Goal: Information Seeking & Learning: Check status

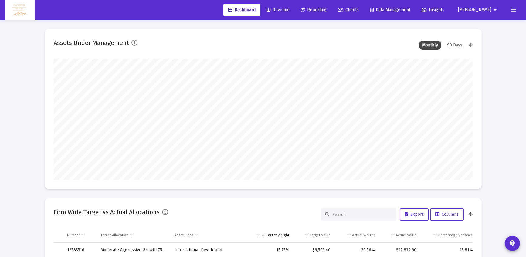
scroll to position [122, 226]
type input "[DATE]"
type input "5280-01-01"
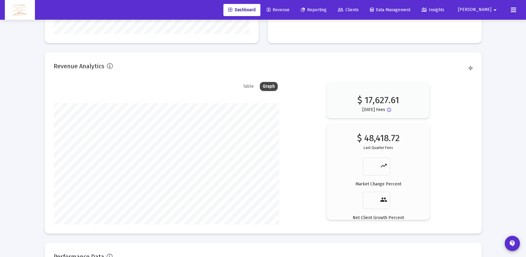
scroll to position [945, 0]
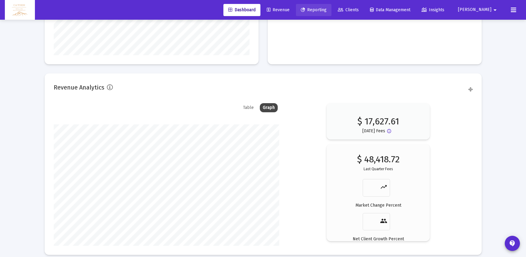
click at [325, 8] on span "Reporting" at bounding box center [314, 9] width 26 height 5
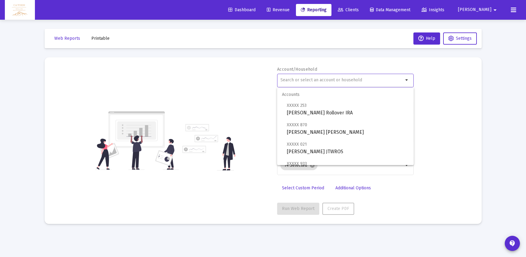
click at [301, 79] on input "text" at bounding box center [342, 80] width 123 height 5
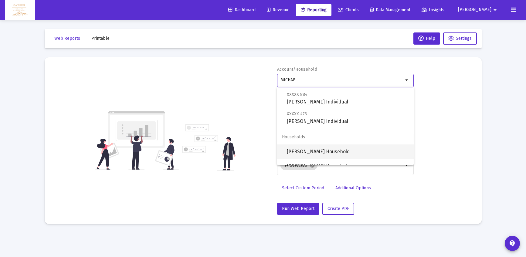
scroll to position [117, 0]
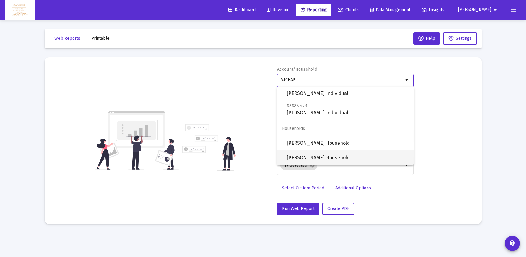
click at [313, 159] on span "[PERSON_NAME] Household" at bounding box center [348, 158] width 122 height 15
type input "[PERSON_NAME] Household"
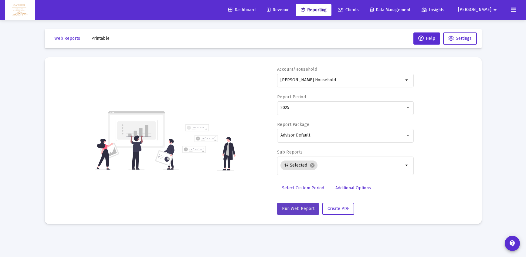
click at [298, 210] on span "Run Web Report" at bounding box center [298, 208] width 33 height 5
select select "View all"
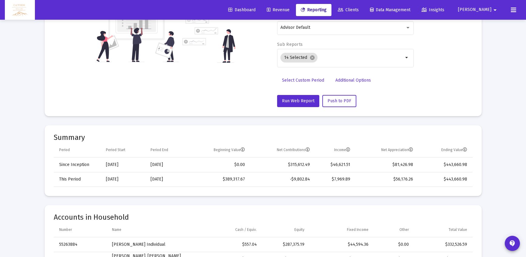
scroll to position [0, 0]
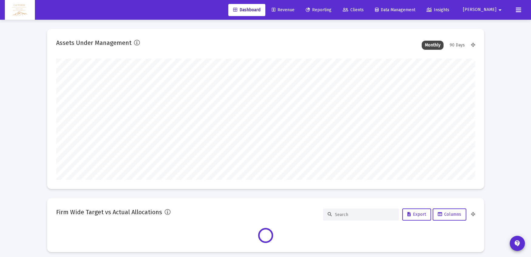
scroll to position [122, 419]
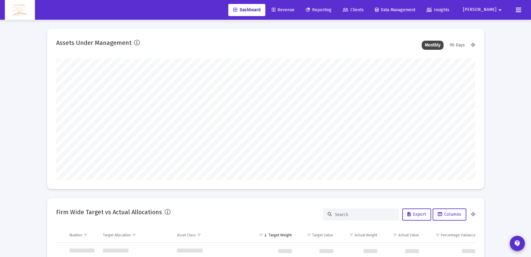
type input "[DATE]"
type input "5280-01-01"
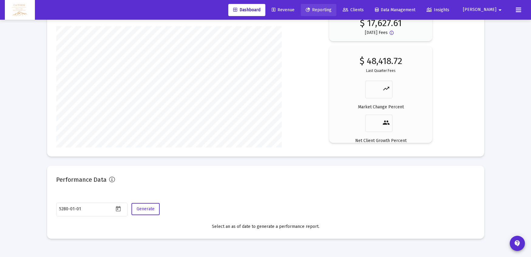
click at [332, 11] on span "Reporting" at bounding box center [319, 9] width 26 height 5
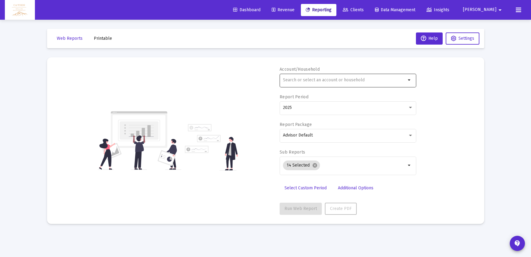
click at [327, 76] on div at bounding box center [344, 80] width 123 height 15
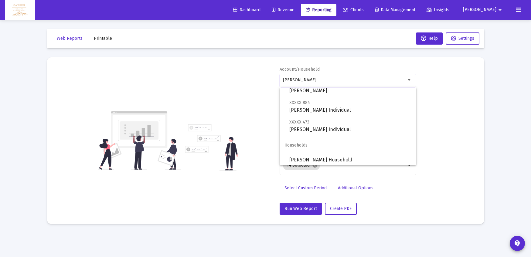
scroll to position [117, 0]
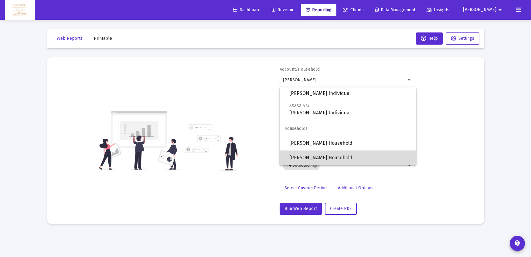
click at [319, 158] on span "[PERSON_NAME] Household" at bounding box center [350, 158] width 122 height 15
type input "[PERSON_NAME] Household"
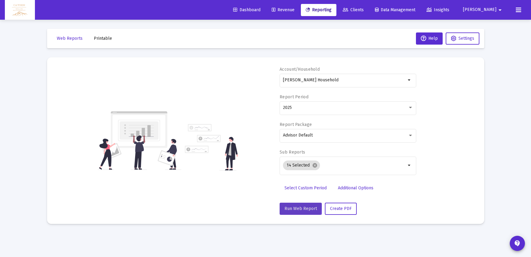
click at [291, 207] on span "Run Web Report" at bounding box center [301, 208] width 33 height 5
select select "View all"
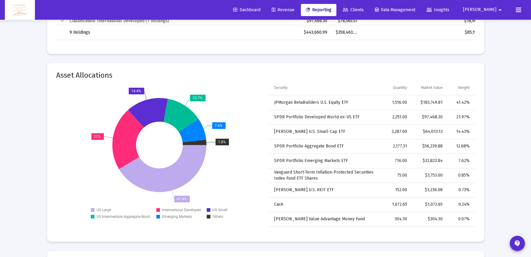
scroll to position [1593, 0]
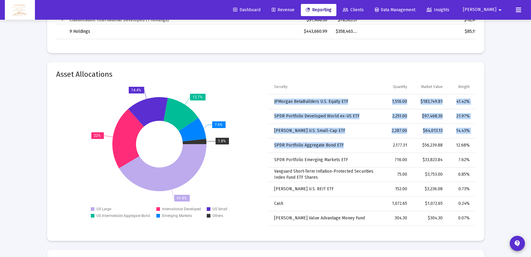
drag, startPoint x: 269, startPoint y: 146, endPoint x: 341, endPoint y: 147, distance: 72.3
click at [341, 147] on div "Security Quantity Market Value Weight JPMorgan BetaBuilders U.S. Equity ETF 1,5…" at bounding box center [372, 153] width 207 height 146
click at [344, 146] on td "SPDR Portfolio Aggregate Bond ETF" at bounding box center [325, 145] width 113 height 15
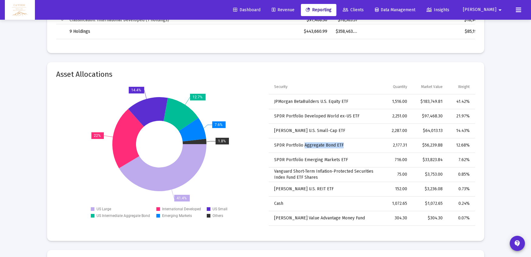
drag, startPoint x: 344, startPoint y: 146, endPoint x: 311, endPoint y: 146, distance: 32.5
click at [311, 146] on td "SPDR Portfolio Aggregate Bond ETF" at bounding box center [325, 145] width 113 height 15
drag, startPoint x: 296, startPoint y: 172, endPoint x: 318, endPoint y: 181, distance: 24.0
click at [318, 181] on td "Vanguard Short-Term Inflation-Protected Securities Index Fund ETF Shares" at bounding box center [325, 174] width 113 height 15
click at [326, 178] on td "Vanguard Short-Term Inflation-Protected Securities Index Fund ETF Shares" at bounding box center [325, 174] width 113 height 15
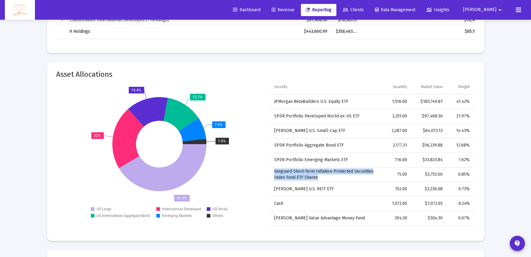
drag, startPoint x: 326, startPoint y: 178, endPoint x: 273, endPoint y: 172, distance: 53.1
click at [273, 172] on td "Vanguard Short-Term Inflation-Protected Securities Index Fund ETF Shares" at bounding box center [325, 174] width 113 height 15
click at [337, 175] on td "Vanguard Short-Term Inflation-Protected Securities Index Fund ETF Shares" at bounding box center [325, 174] width 113 height 15
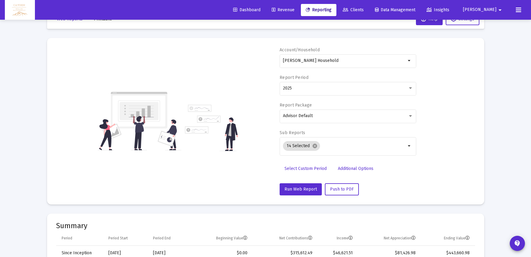
scroll to position [18, 0]
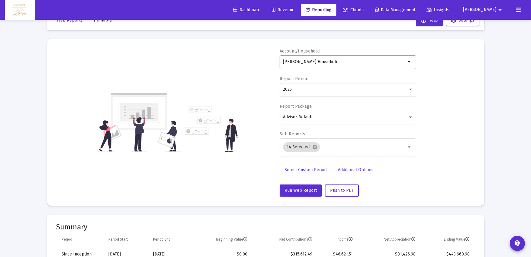
click at [344, 65] on div "[PERSON_NAME] Household" at bounding box center [344, 61] width 123 height 15
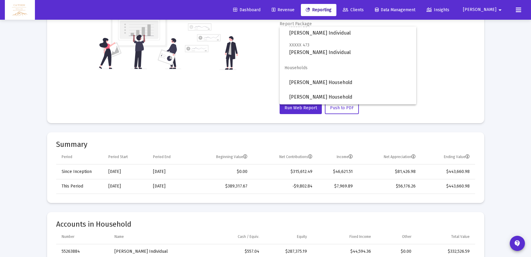
scroll to position [31, 0]
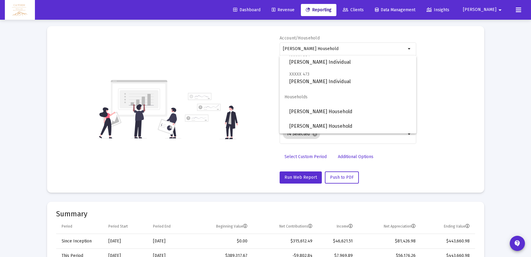
click at [203, 109] on img at bounding box center [211, 116] width 53 height 46
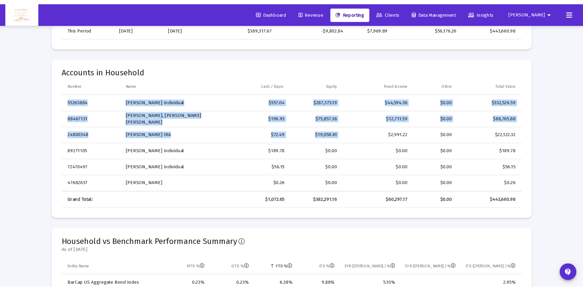
scroll to position [265, 0]
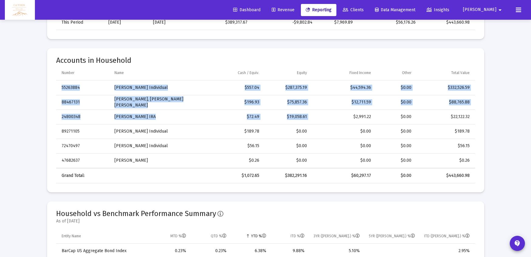
drag, startPoint x: 58, startPoint y: 89, endPoint x: 333, endPoint y: 120, distance: 276.9
click at [333, 119] on tbody "55263884 [PERSON_NAME] Individual $557.04 $287,375.19 $44,594.36 $0.00 $332,526…" at bounding box center [265, 123] width 419 height 87
